Goal: Task Accomplishment & Management: Manage account settings

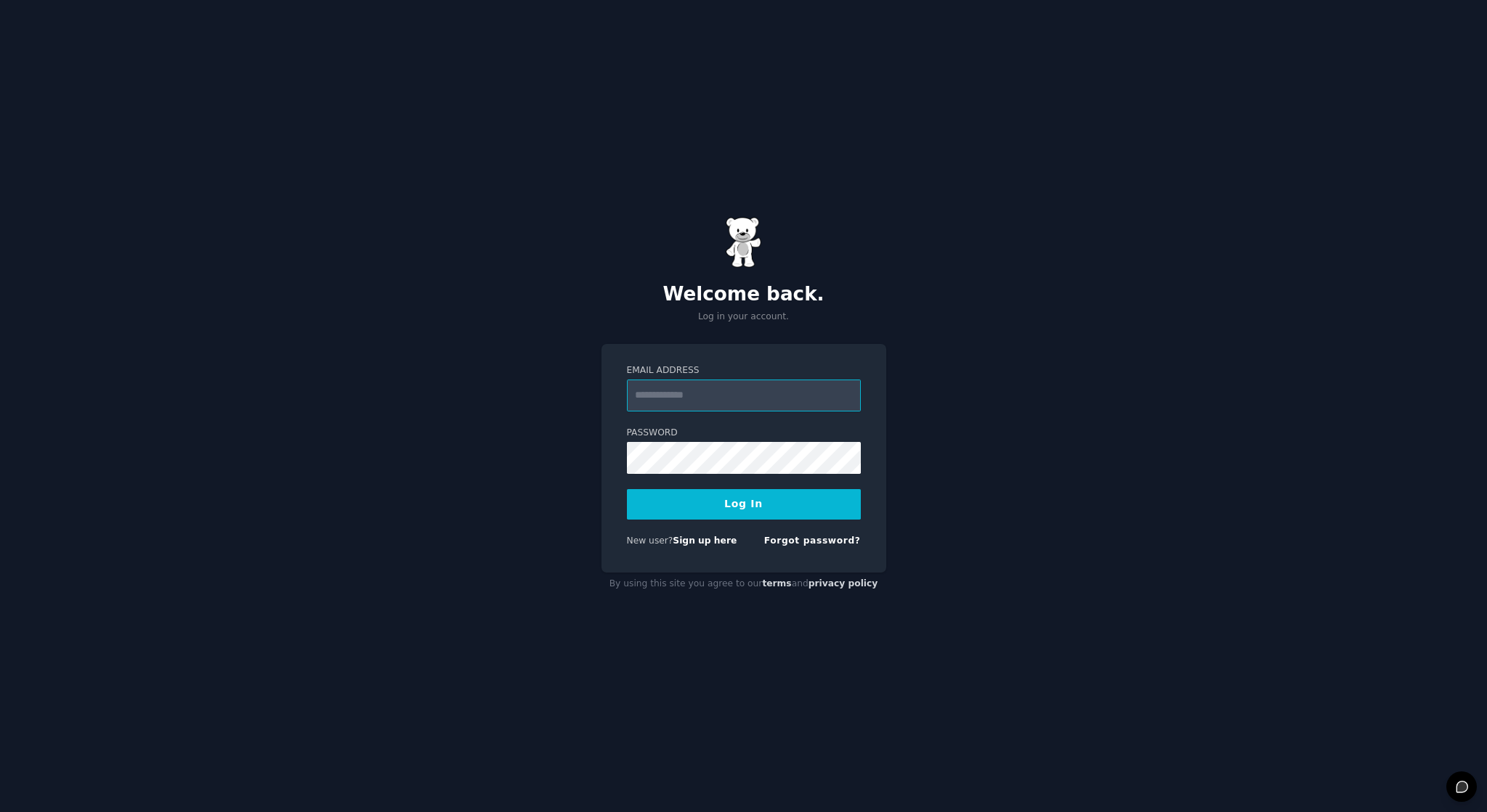
type input "**********"
click at [743, 503] on button "Log In" at bounding box center [743, 504] width 234 height 30
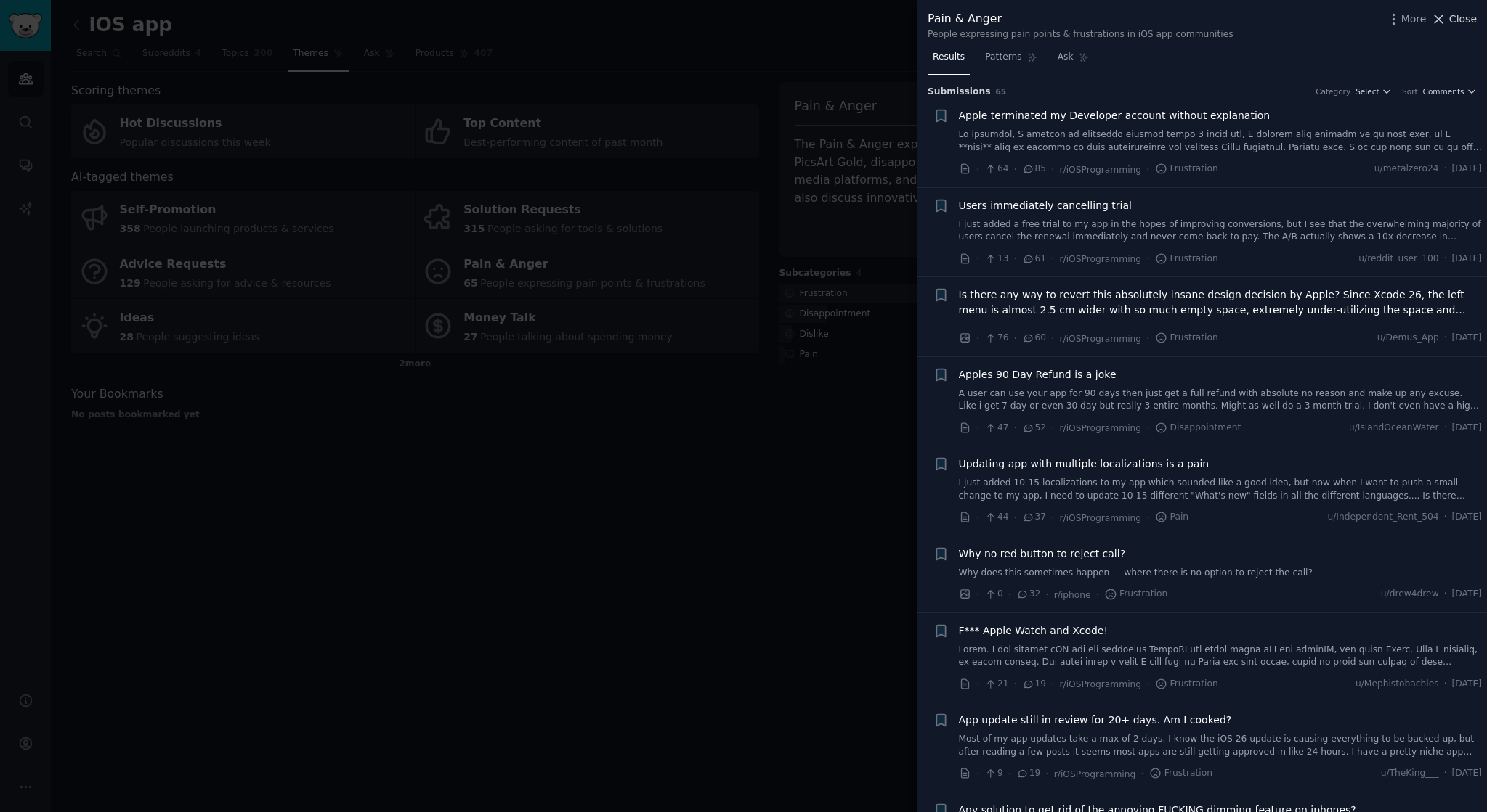
click at [1461, 22] on span "Close" at bounding box center [1463, 19] width 28 height 16
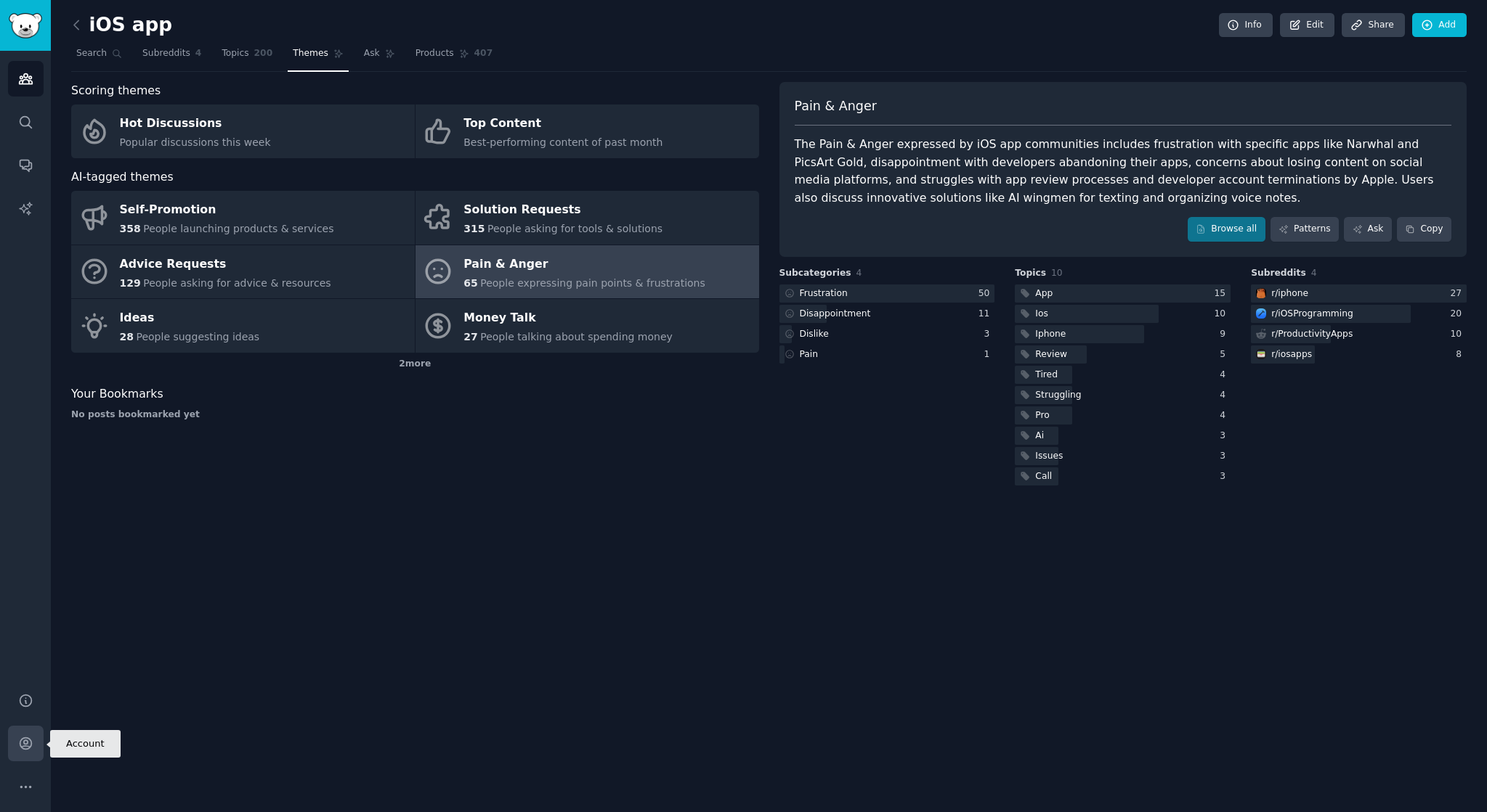
click at [31, 746] on icon "Sidebar" at bounding box center [25, 744] width 12 height 12
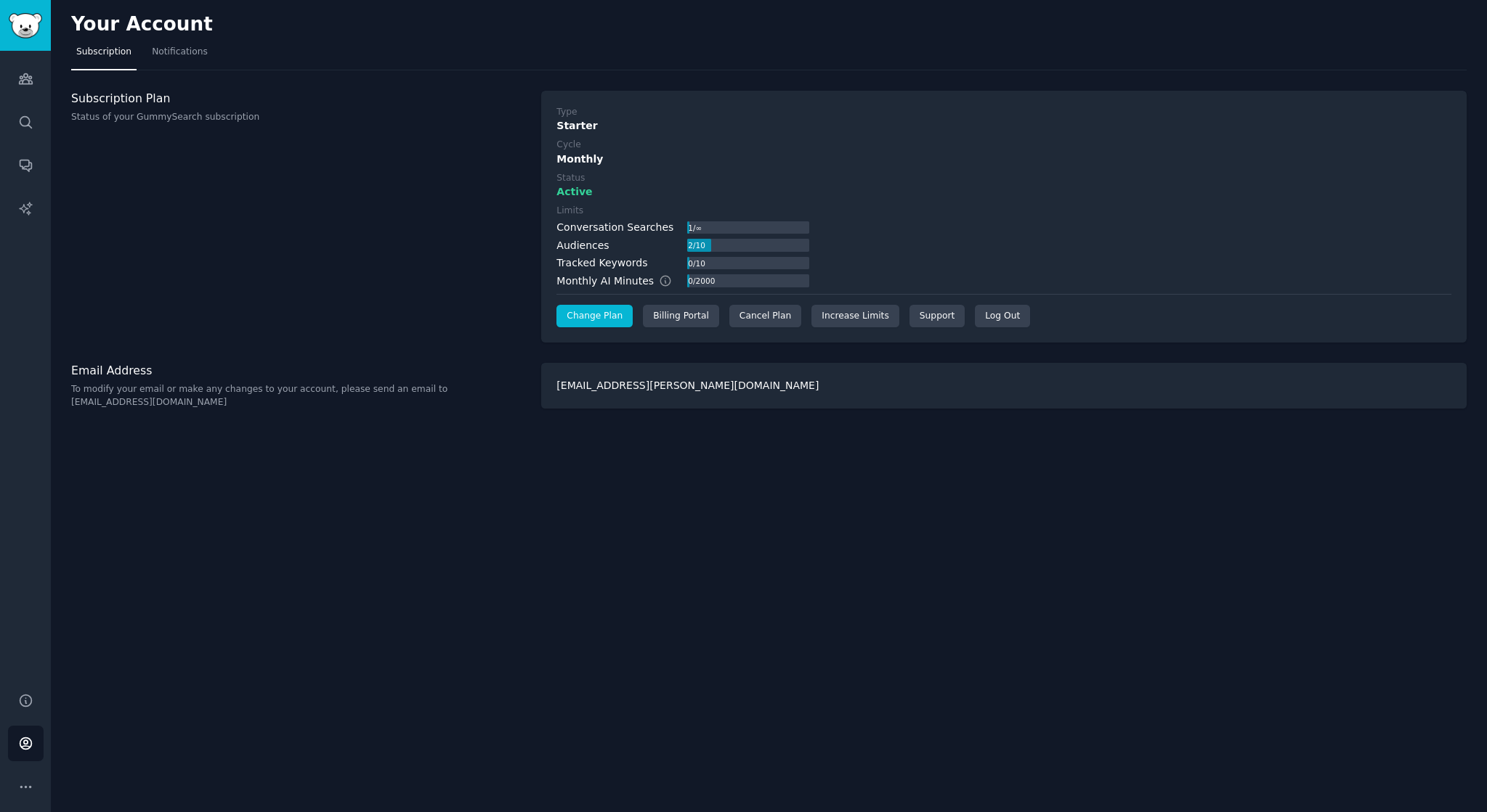
click at [595, 320] on link "Change Plan" at bounding box center [594, 316] width 77 height 23
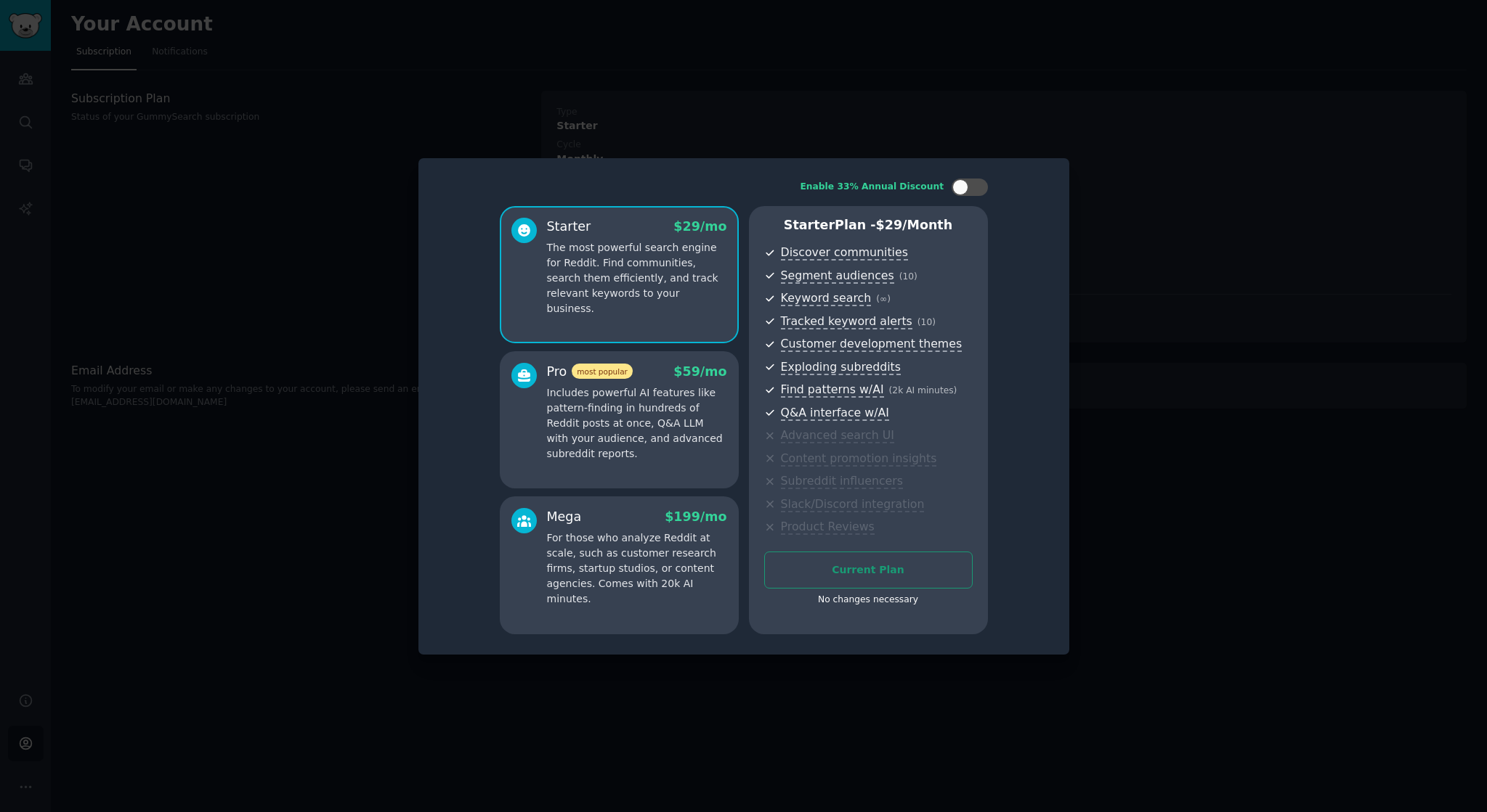
click at [896, 573] on div "Current Plan No changes necessary" at bounding box center [869, 583] width 209 height 63
click at [1138, 374] on div at bounding box center [743, 406] width 1487 height 812
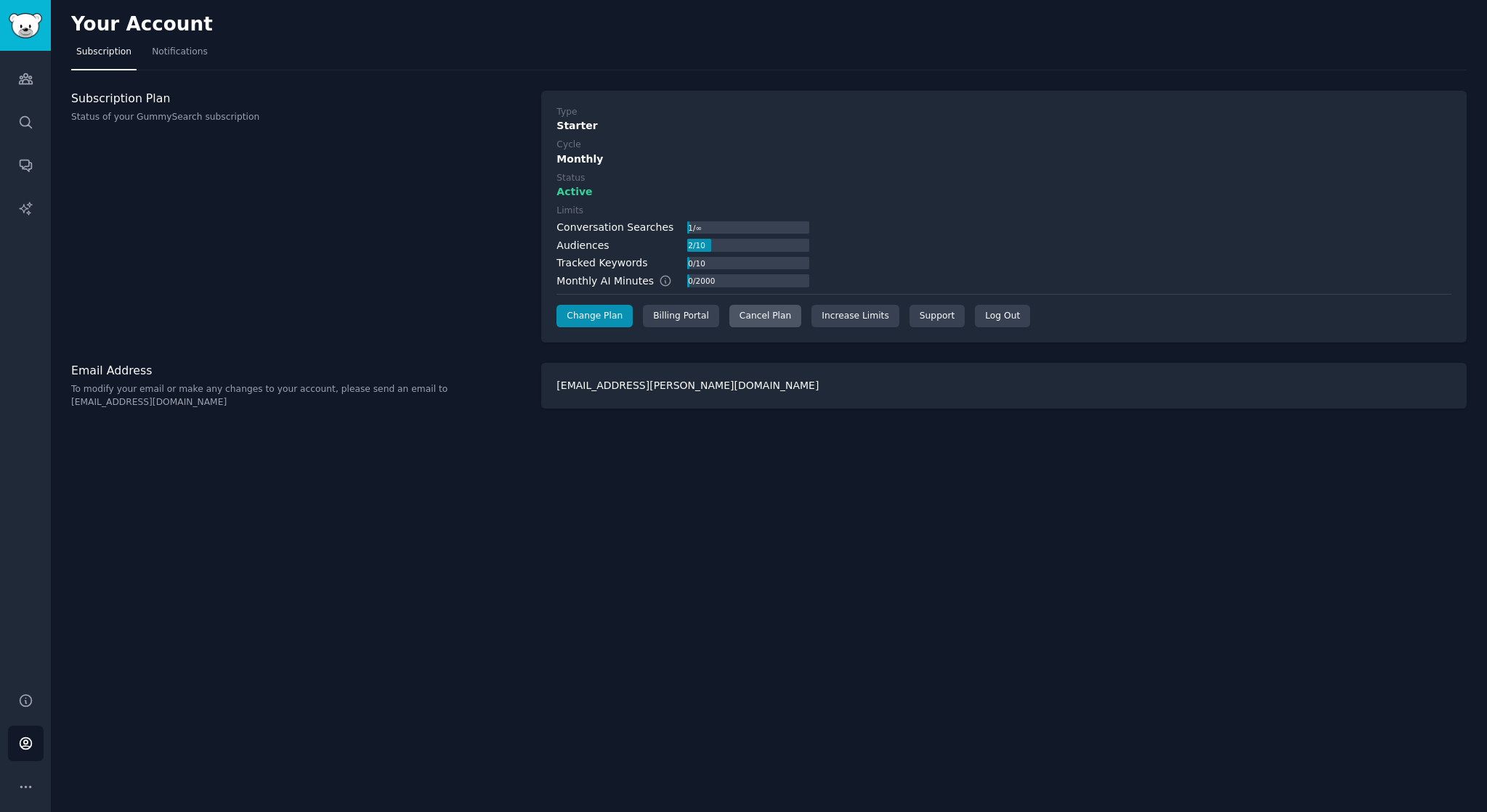
click at [774, 316] on div "Cancel Plan" at bounding box center [765, 316] width 72 height 23
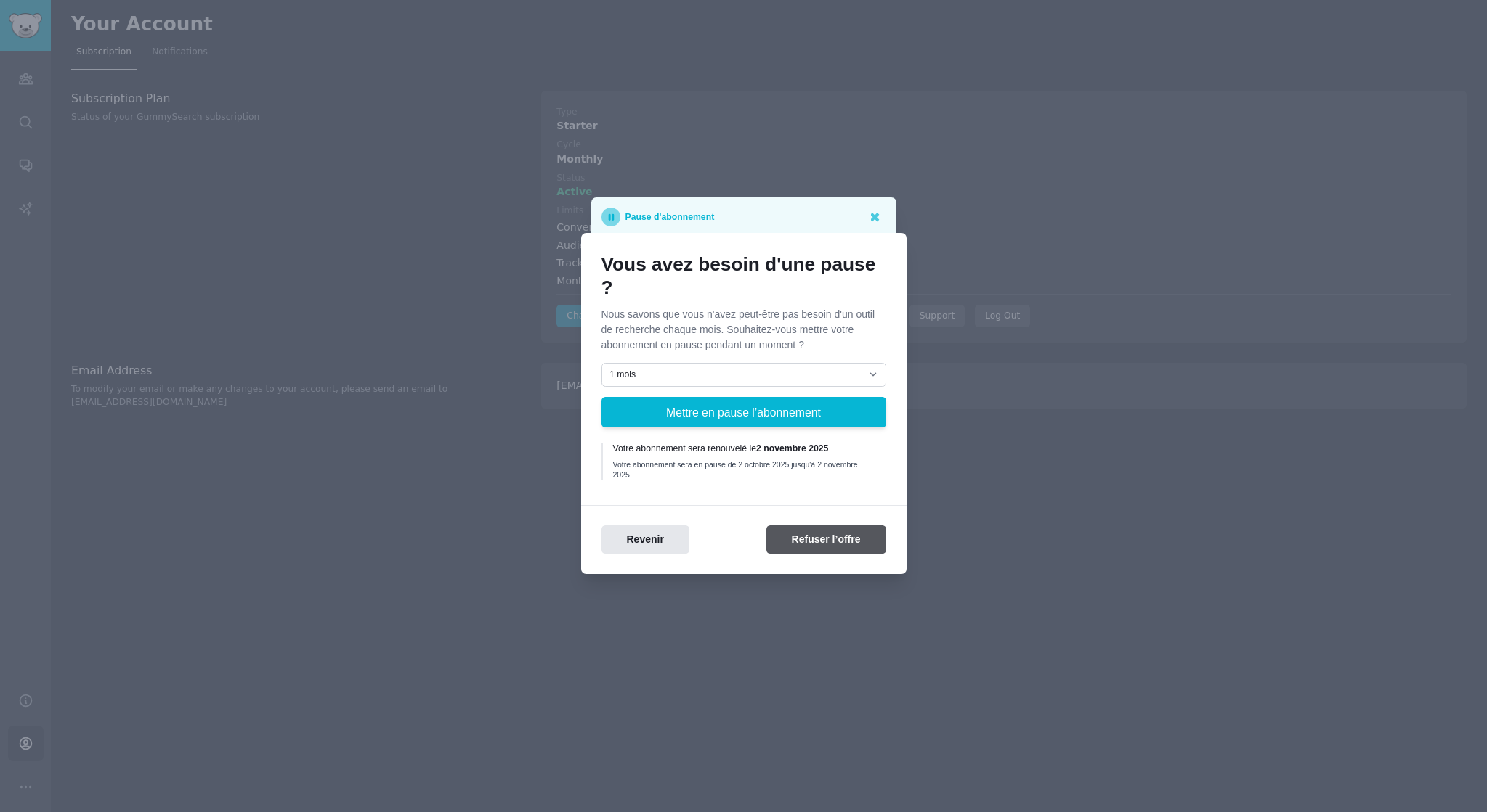
click at [817, 536] on button "Refuser l’offre" at bounding box center [826, 539] width 120 height 29
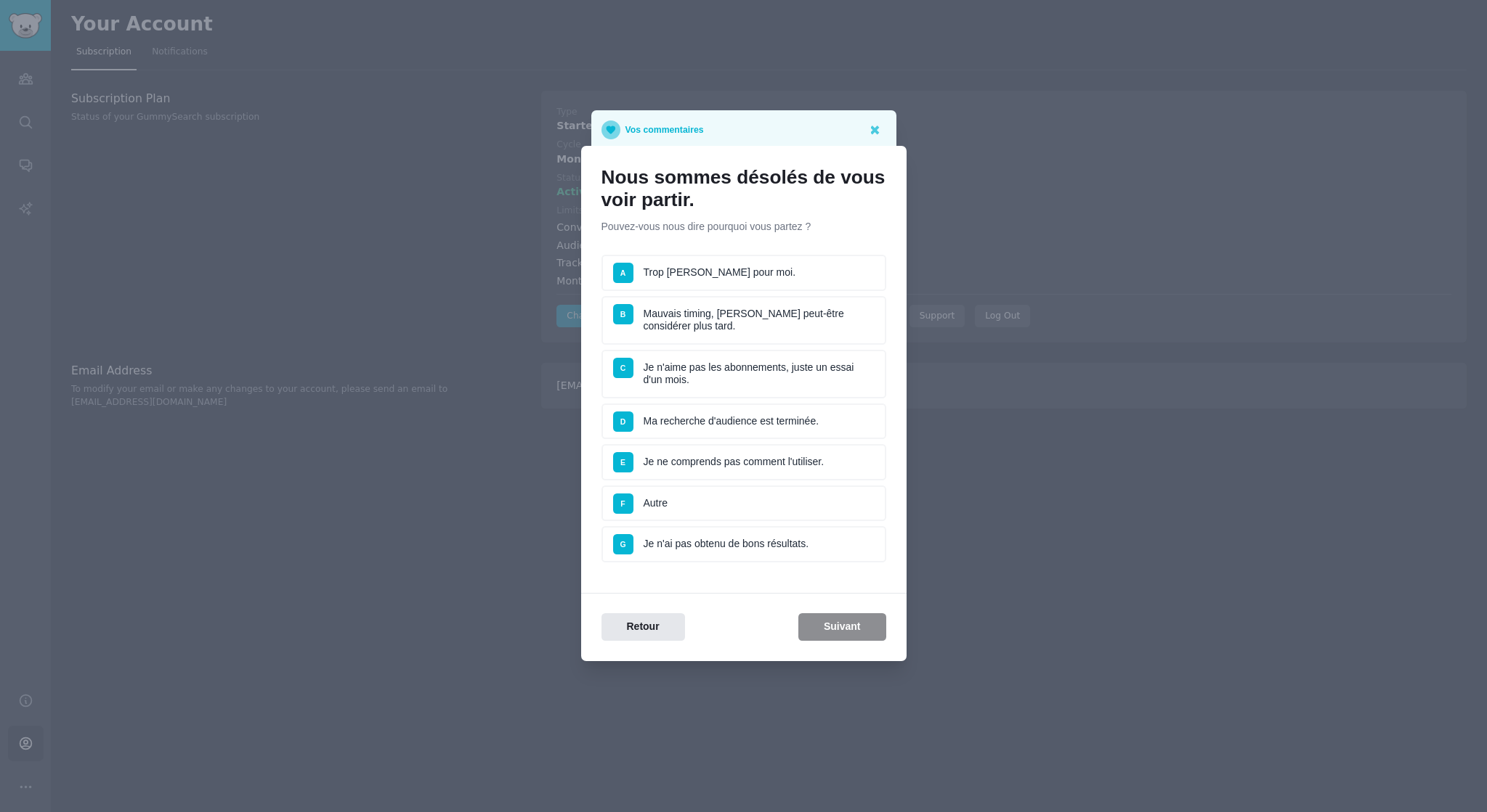
click at [707, 328] on li "B Mauvais timing, [PERSON_NAME] peut-être considérer plus tard." at bounding box center [744, 321] width 285 height 49
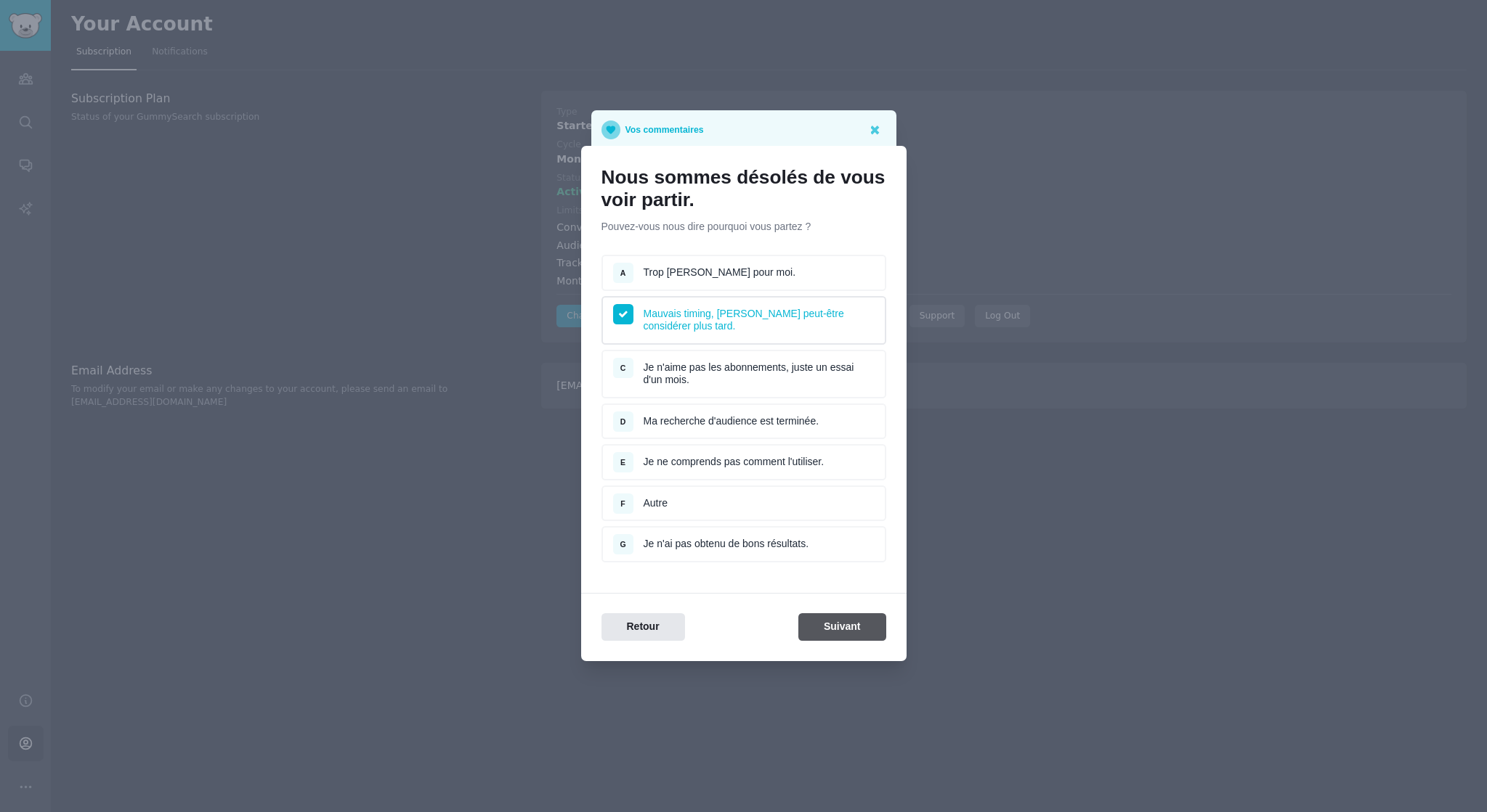
click at [835, 629] on button "Suivant" at bounding box center [842, 627] width 88 height 29
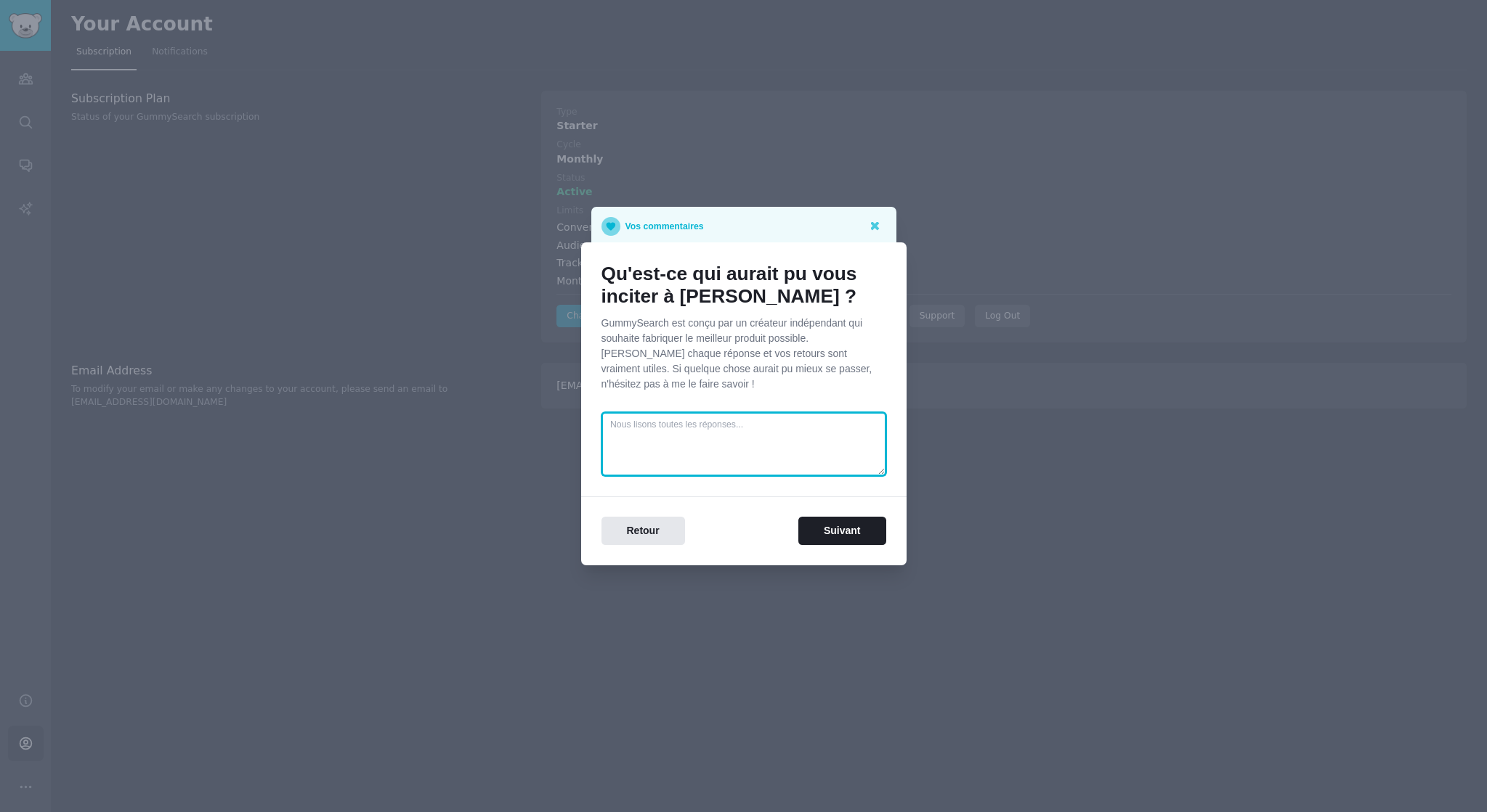
click at [716, 425] on textarea at bounding box center [744, 443] width 285 height 64
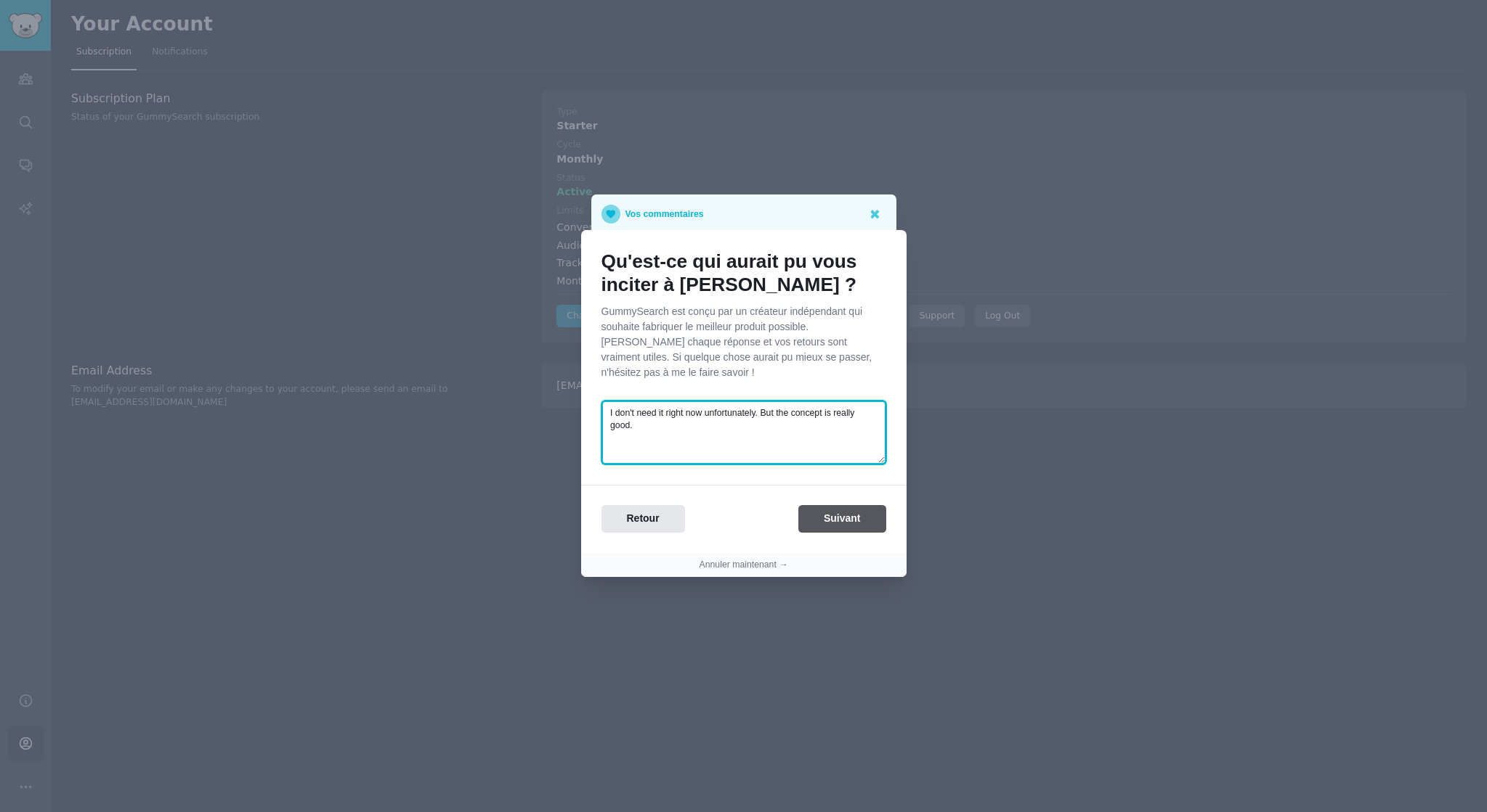
type textarea "I don't need it right now unfortunately. But the concept is really good."
click at [859, 514] on button "Suivant" at bounding box center [842, 519] width 88 height 29
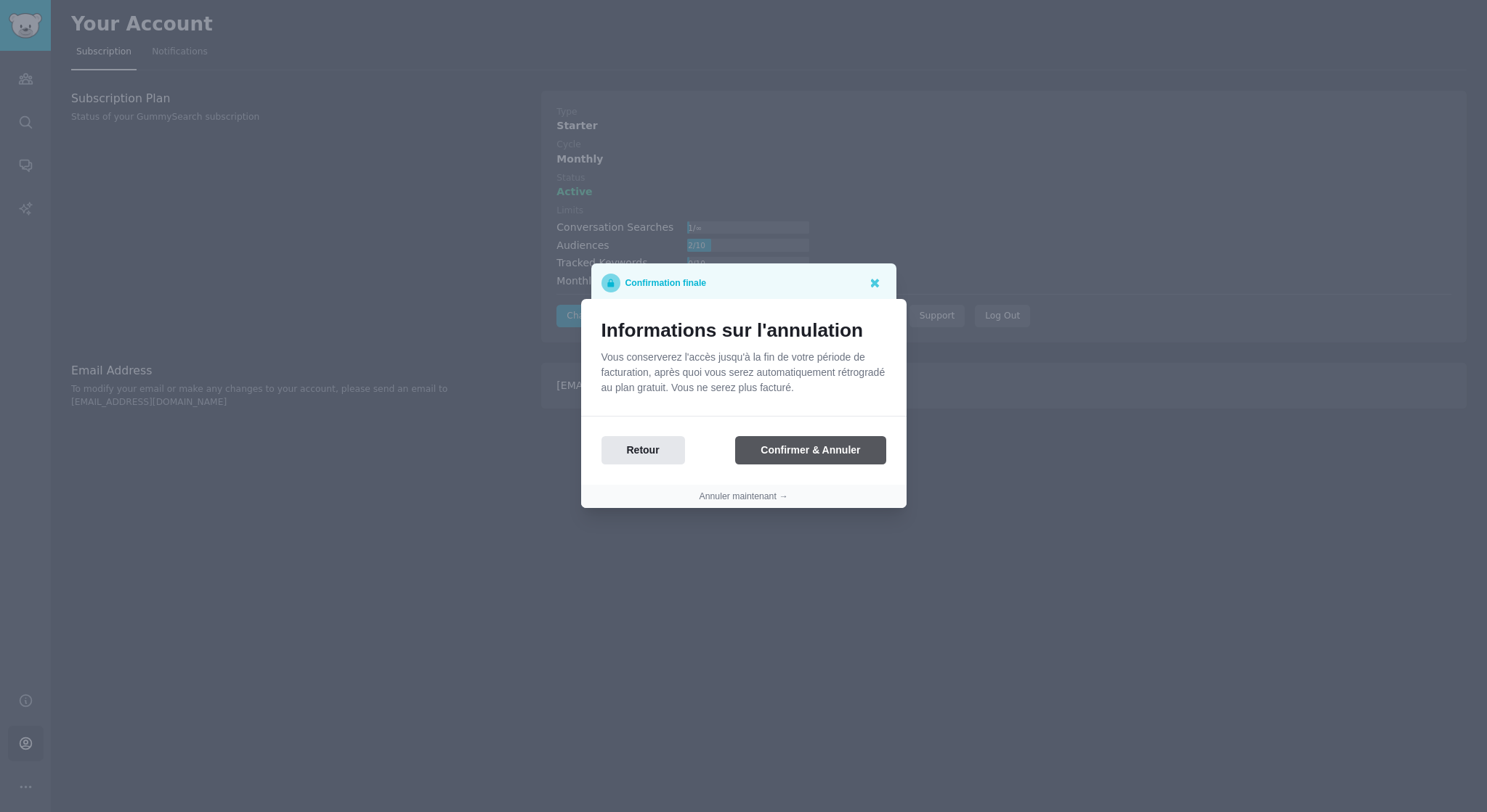
click at [839, 452] on button "Confirmer & Annuler" at bounding box center [810, 450] width 151 height 29
